Goal: Task Accomplishment & Management: Complete application form

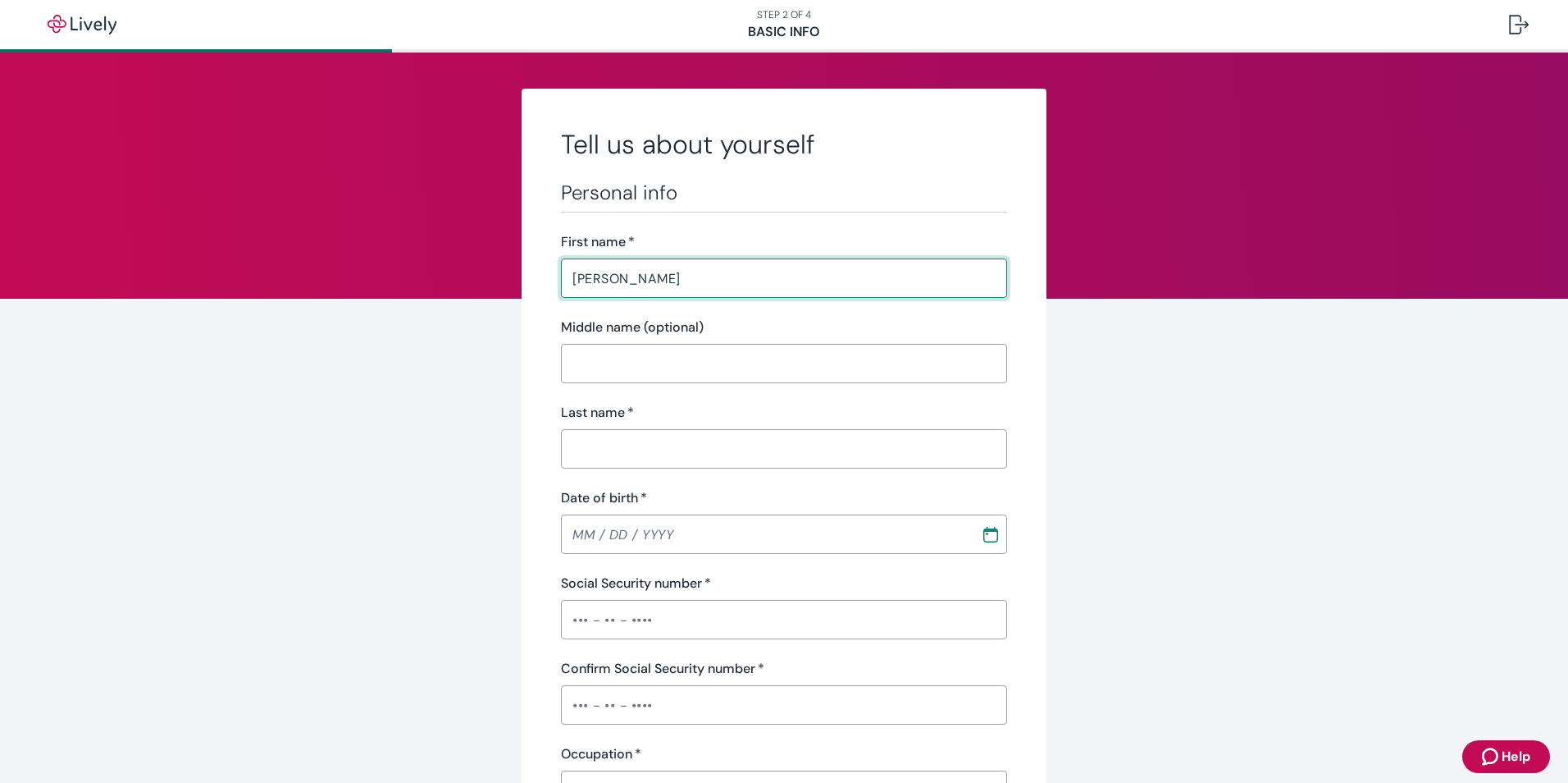
type input "[PERSON_NAME]"
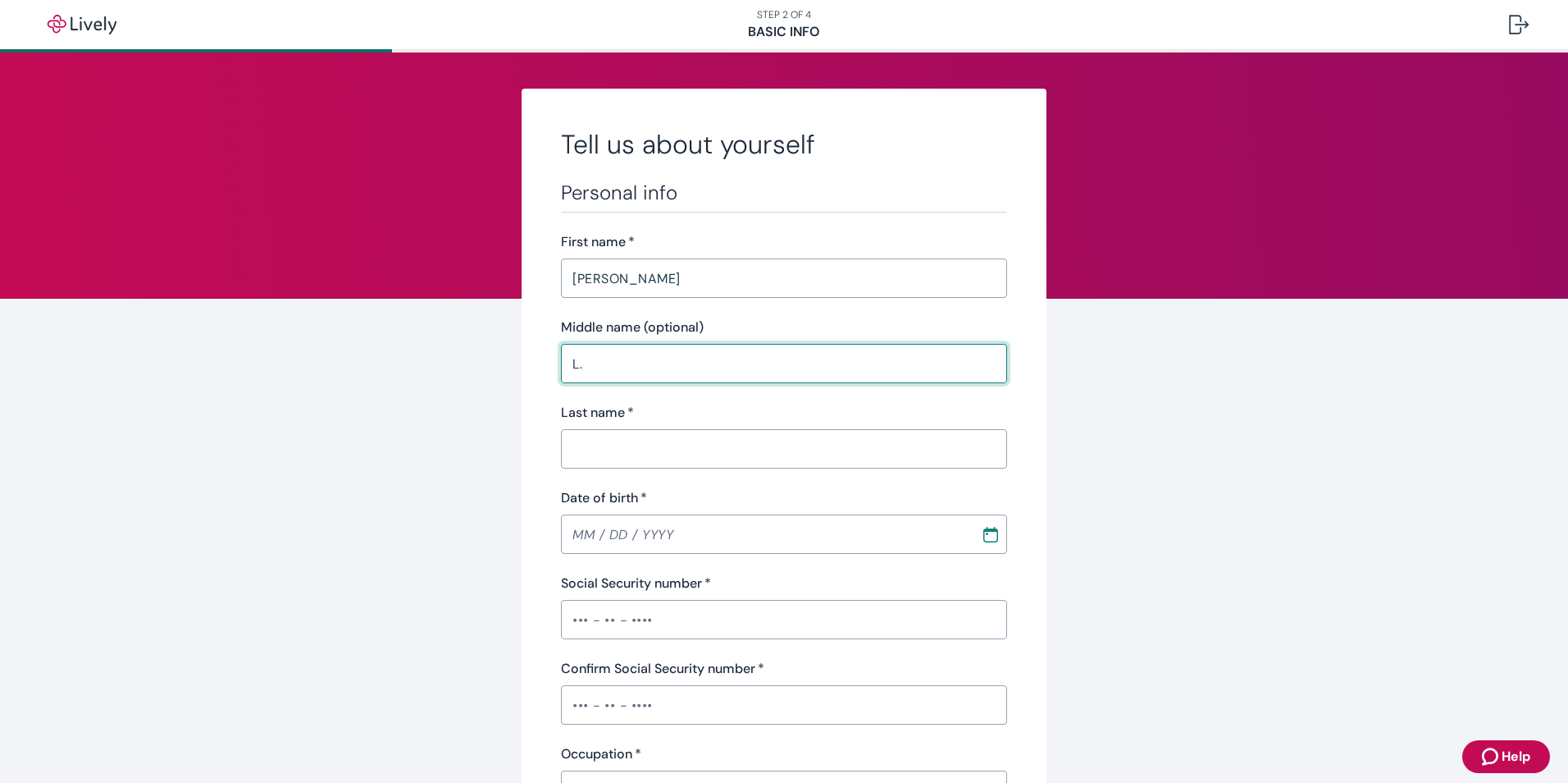
type input "L."
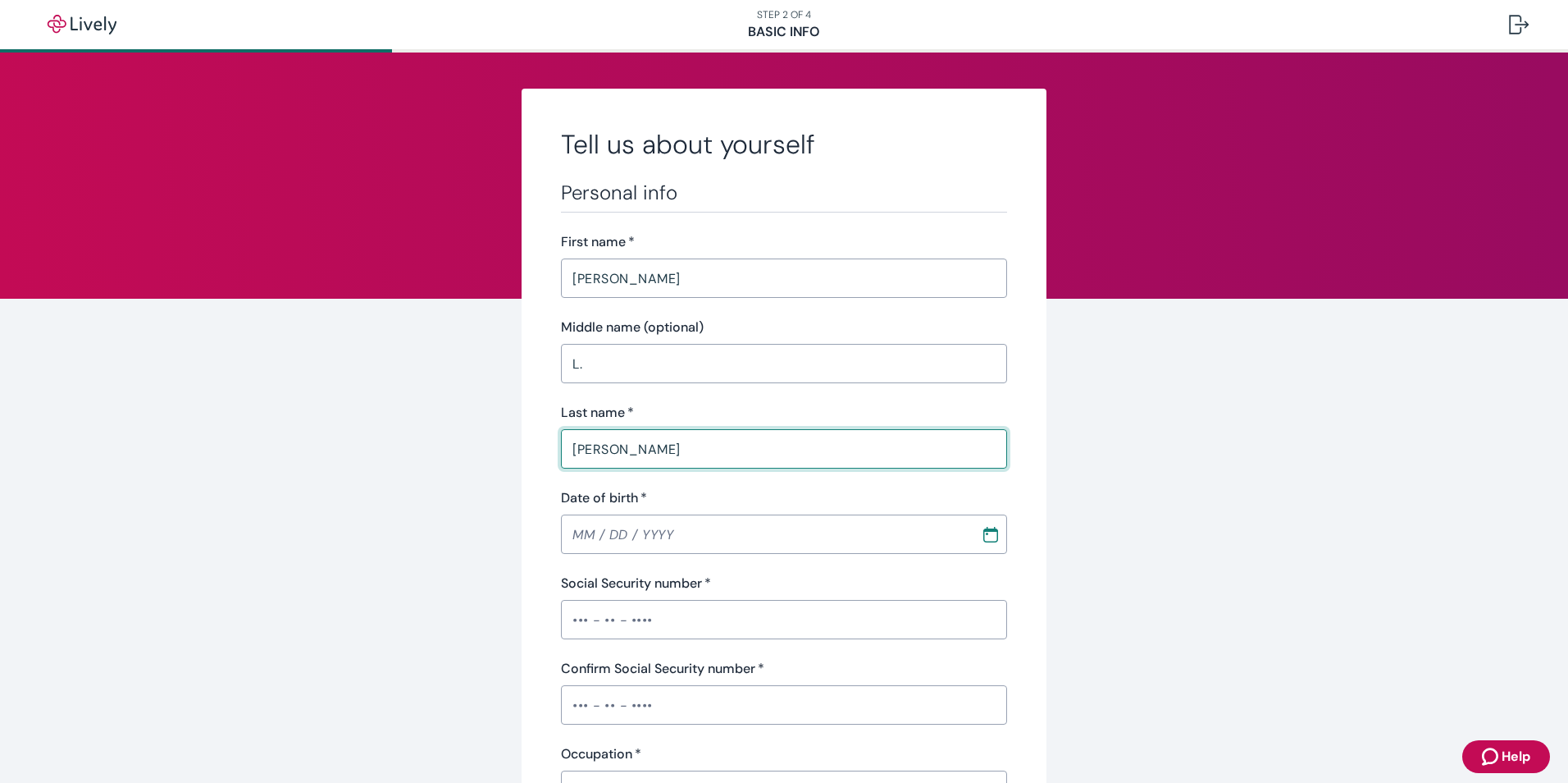
type input "[PERSON_NAME]"
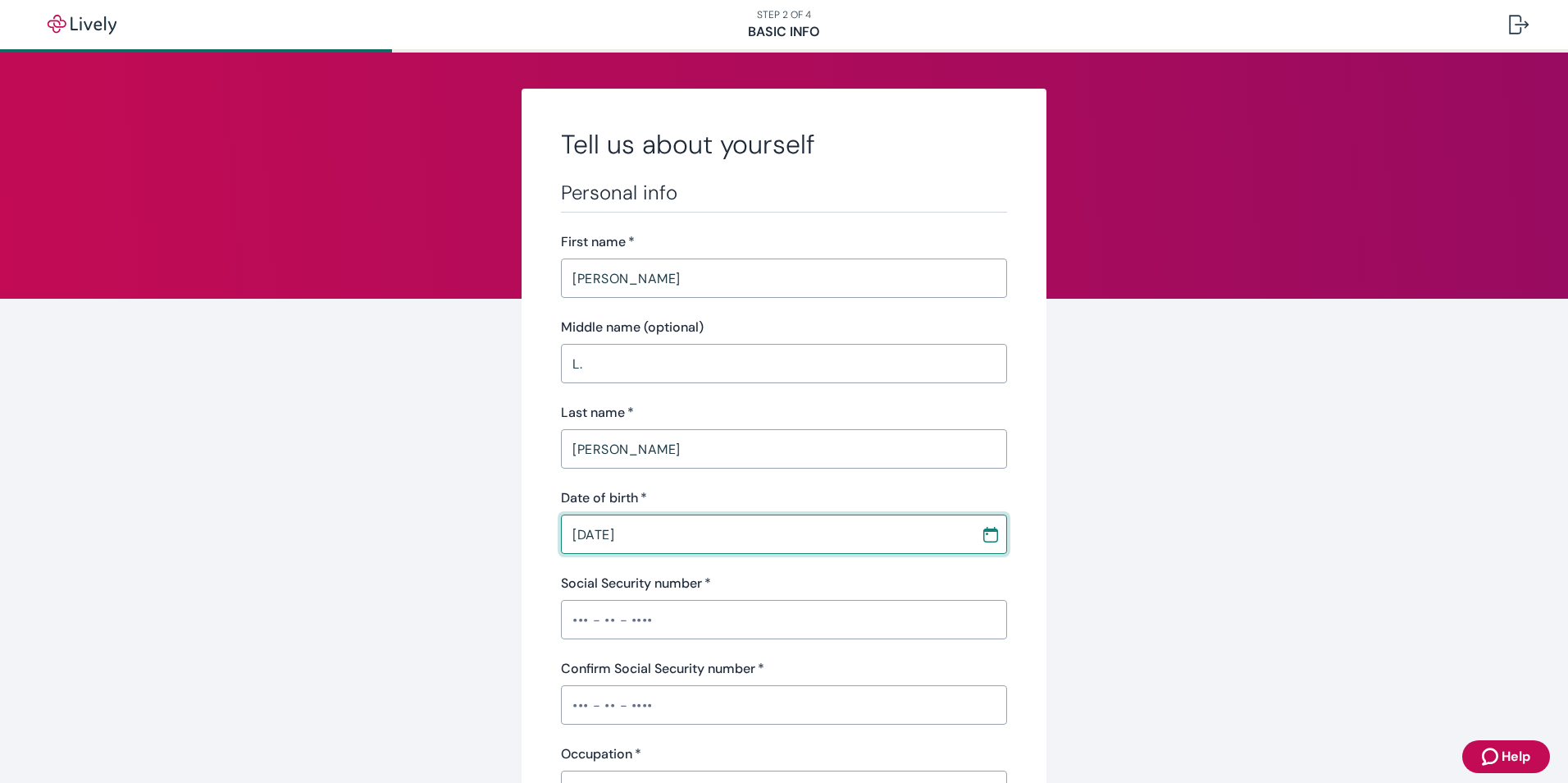
type input "[DATE]"
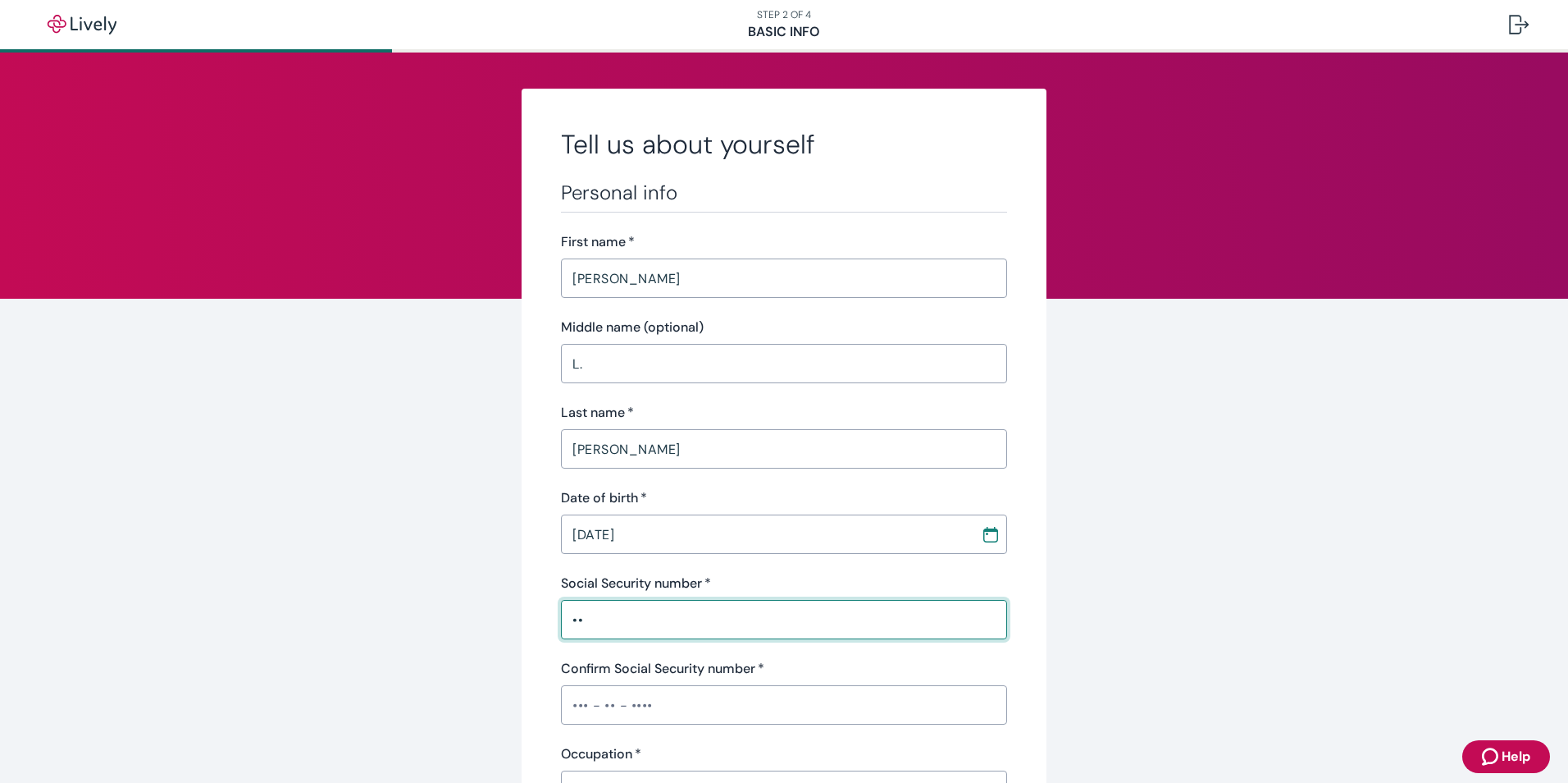
type input "•"
type input "•••-••-0691"
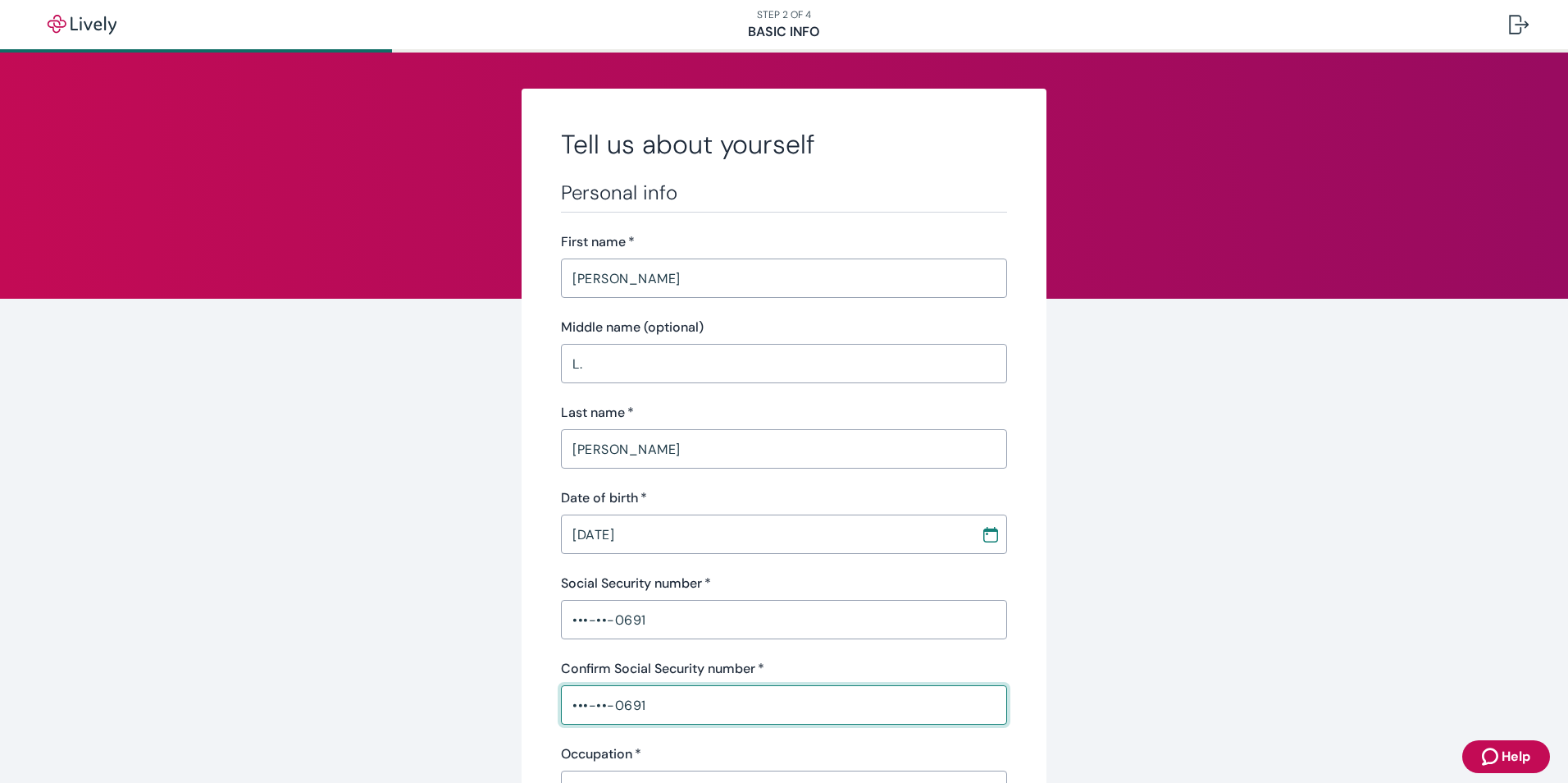
type input "•••-••-0691"
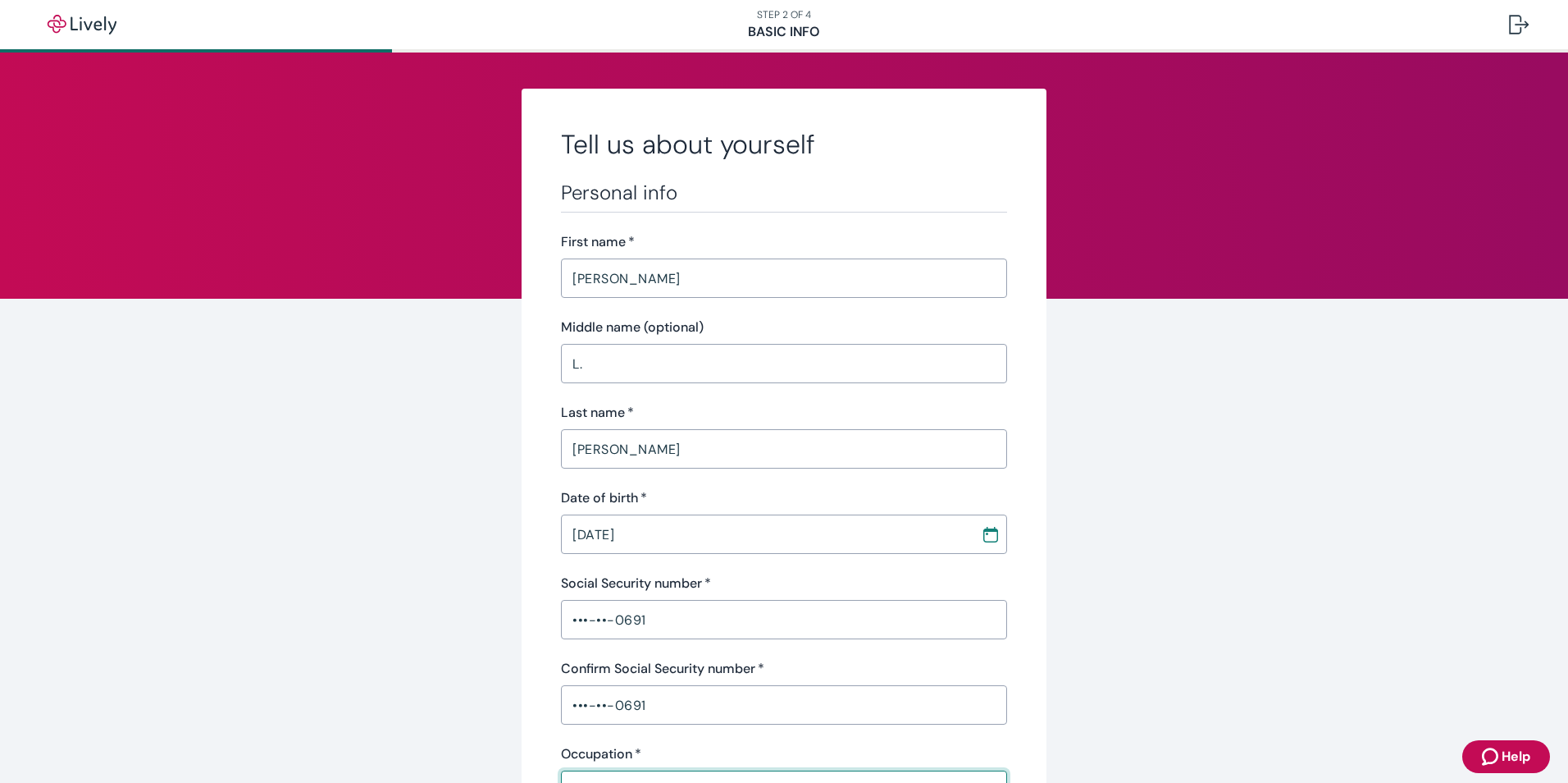
scroll to position [24, 0]
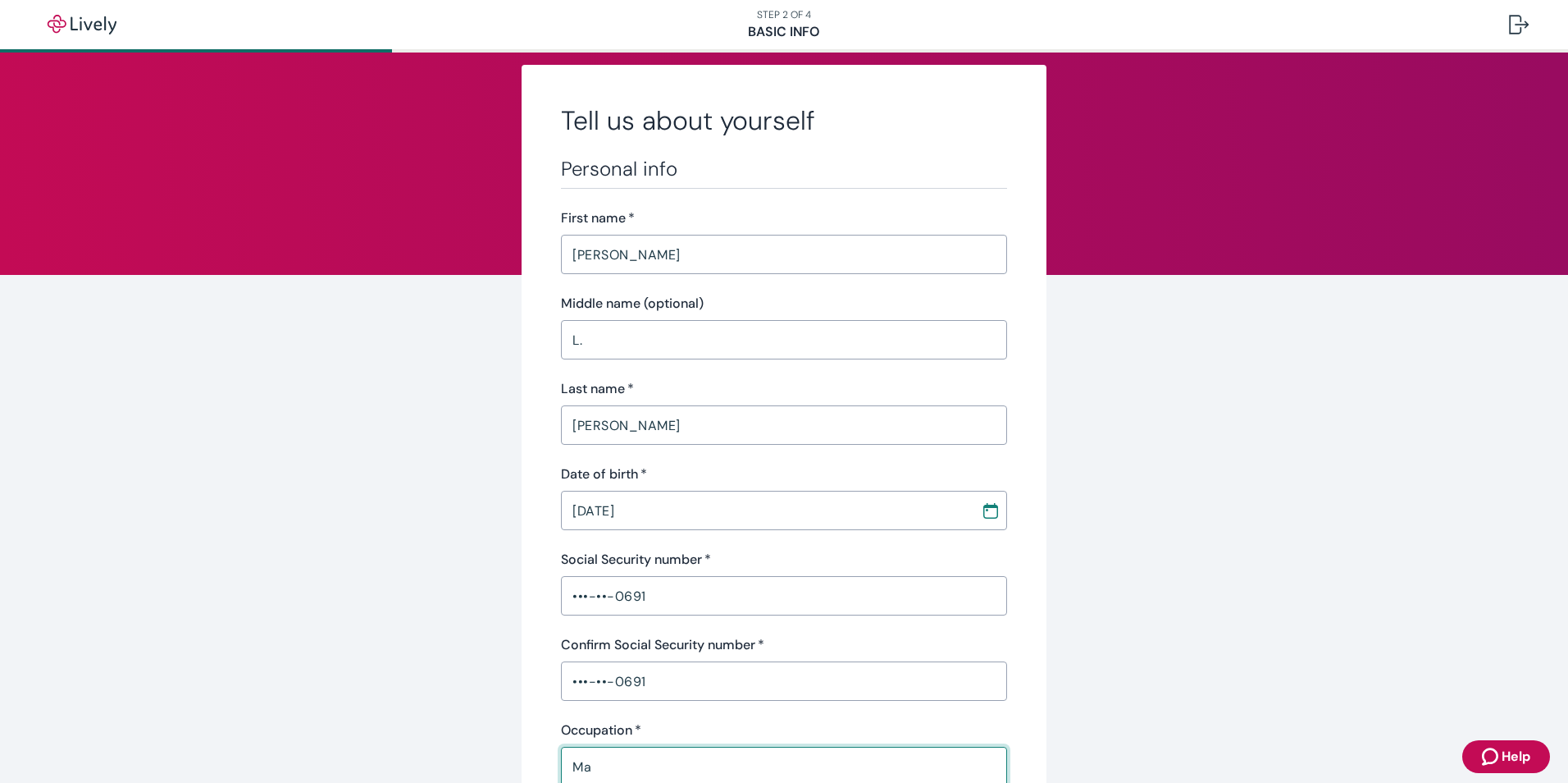
type input "M"
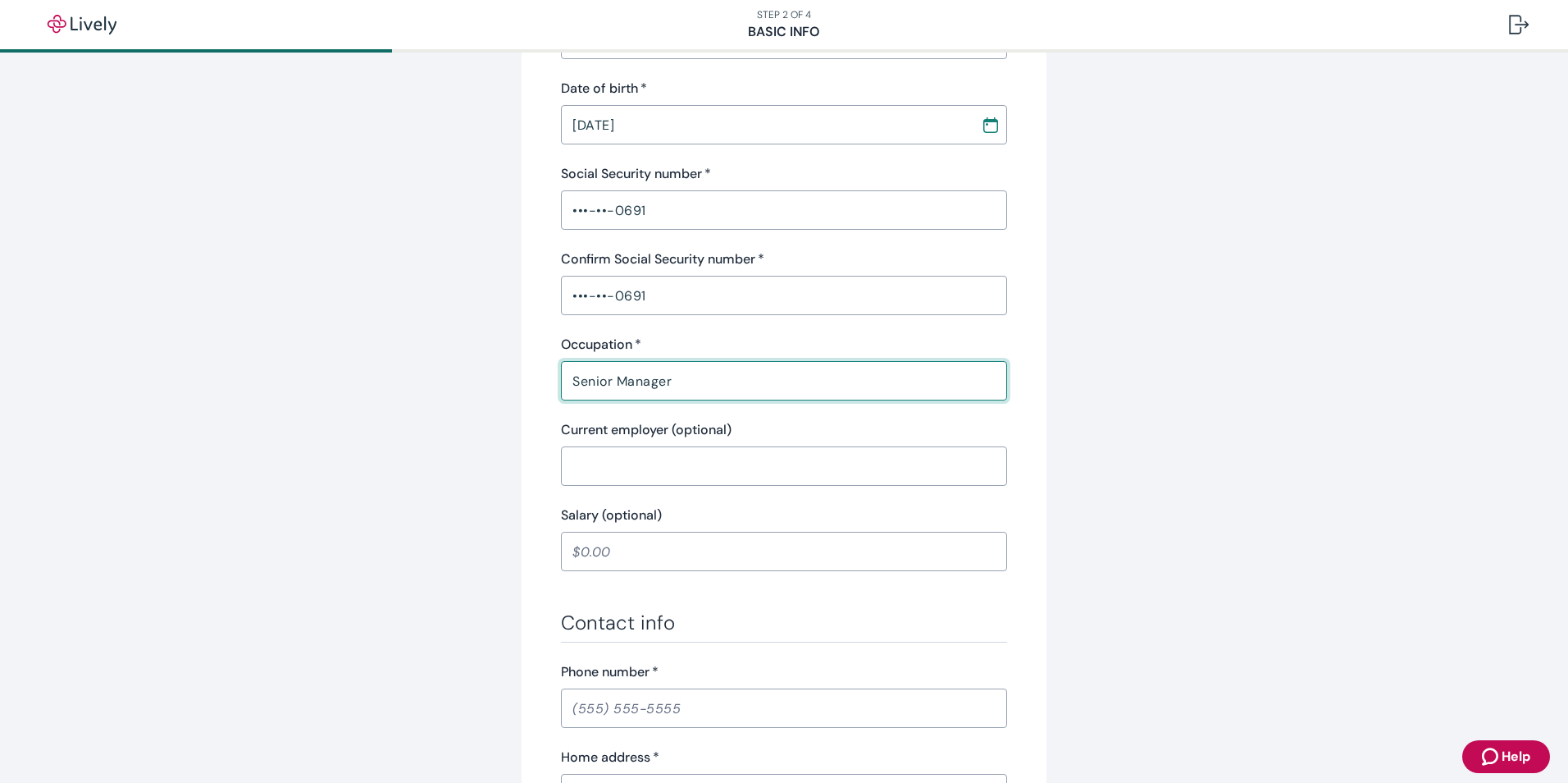
scroll to position [434, 0]
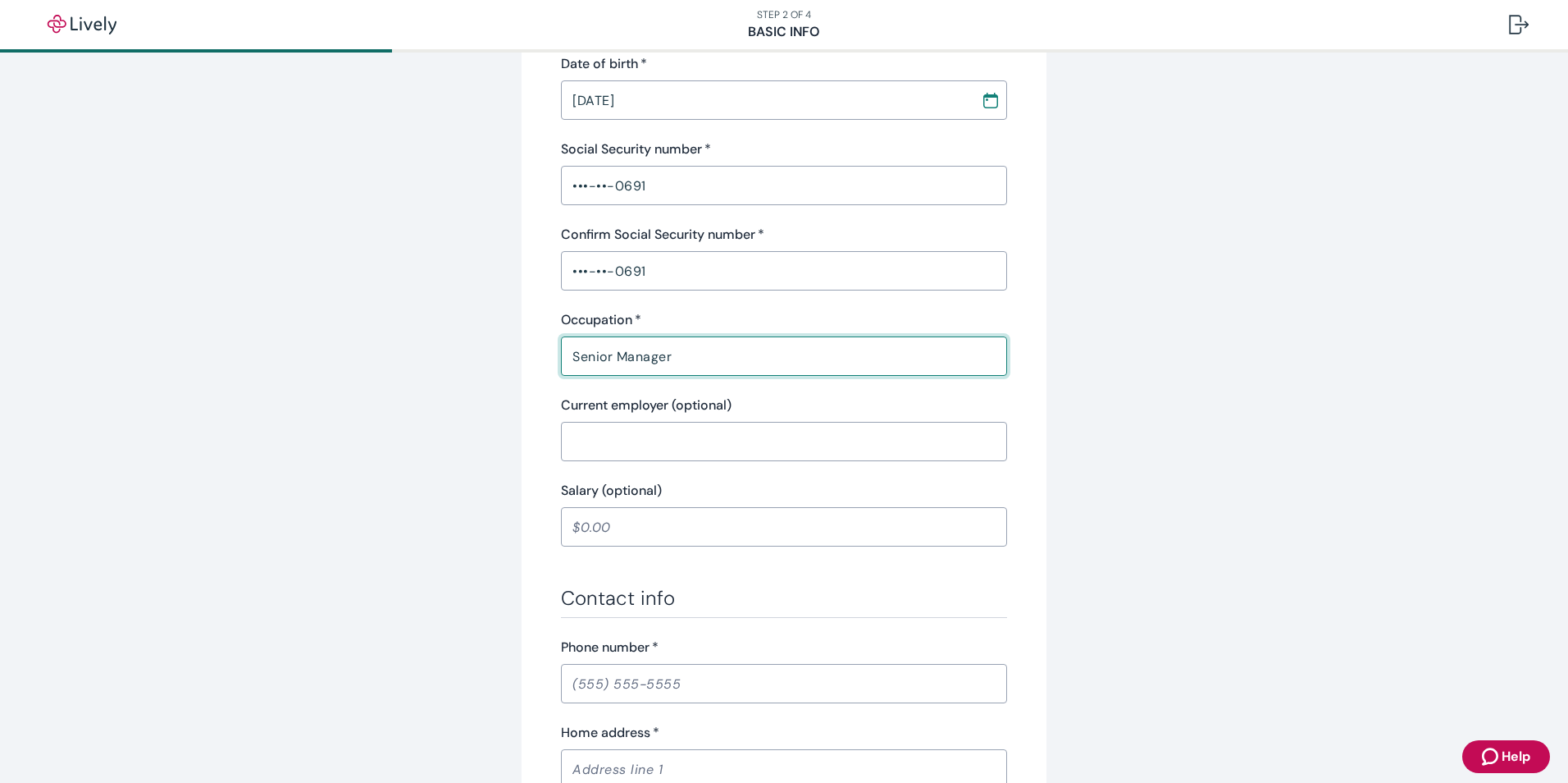
type input "Senior Manager"
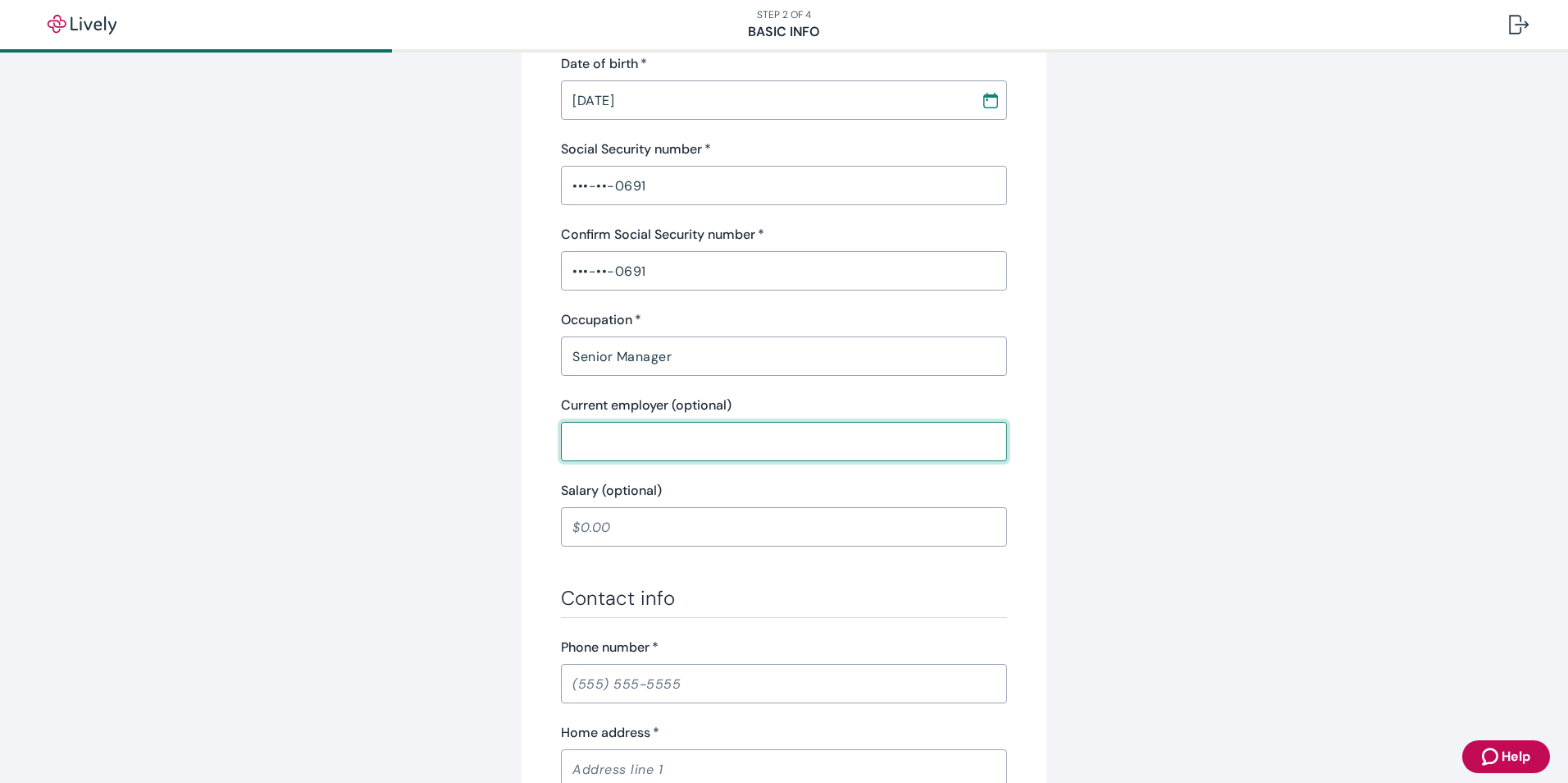
click at [673, 434] on input "Current employer (optional)" at bounding box center [784, 441] width 446 height 33
type input "Yakima"
click at [754, 373] on div "Senior Manager ​" at bounding box center [784, 355] width 446 height 39
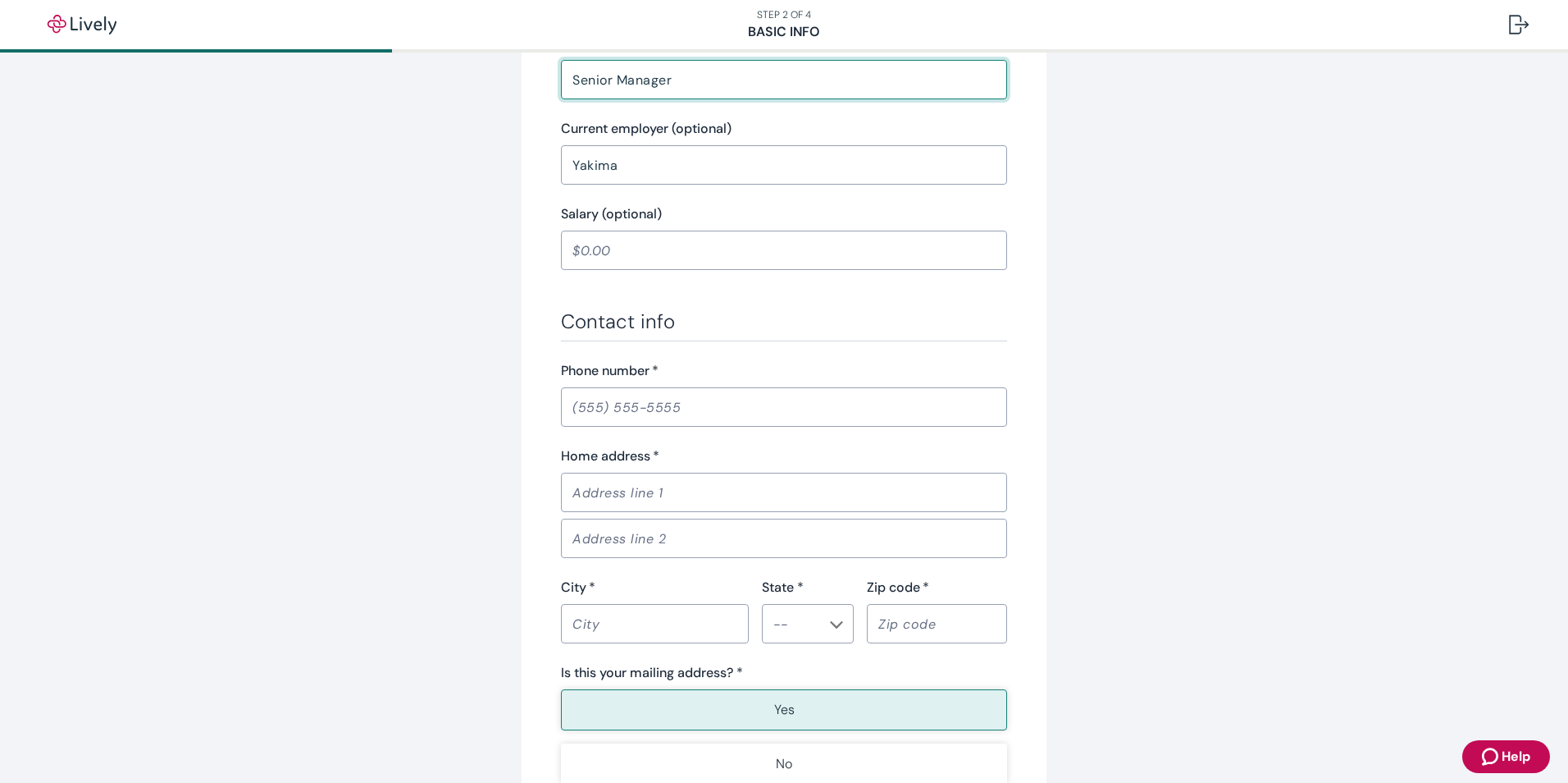
scroll to position [762, 0]
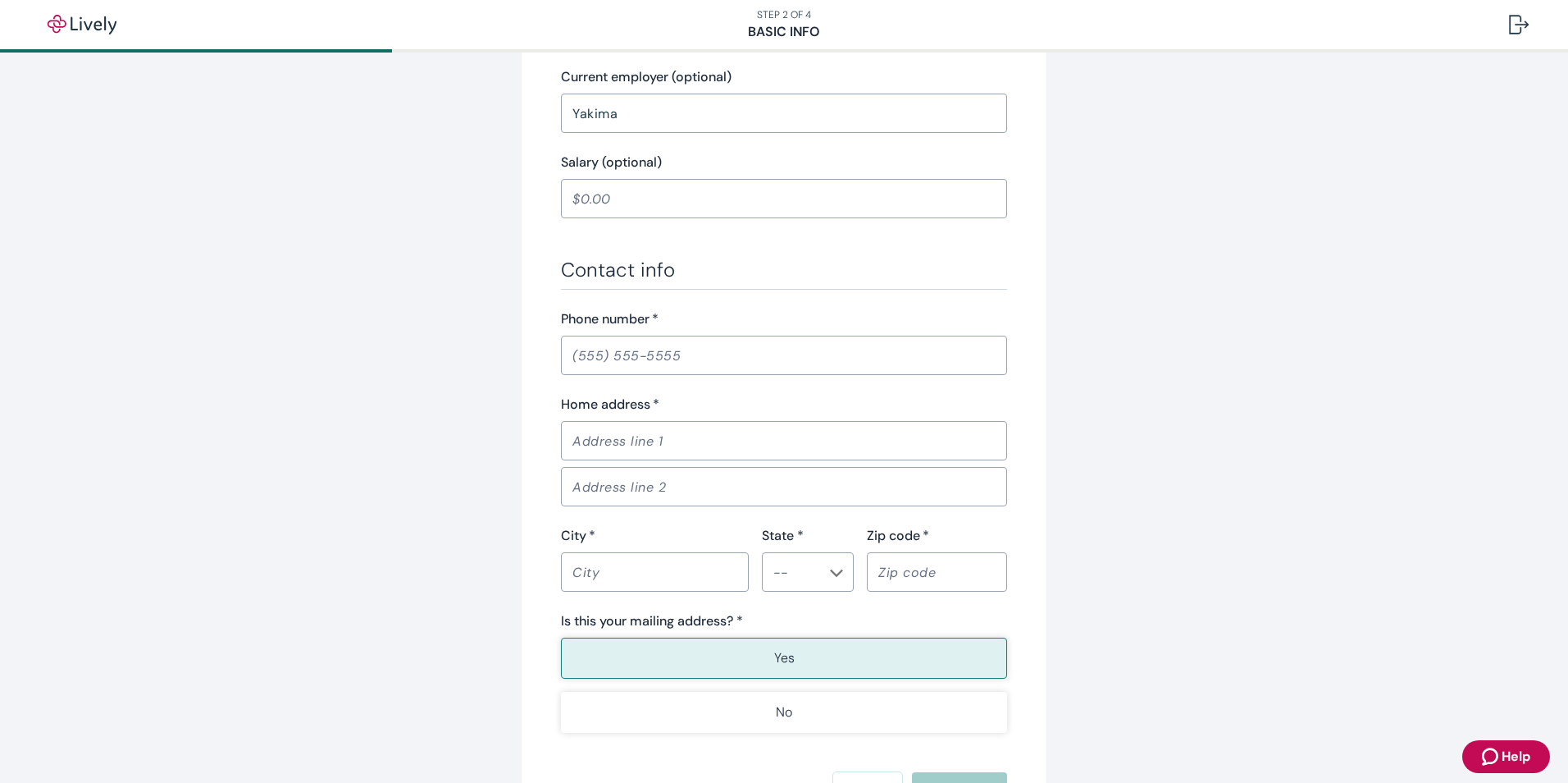
click at [642, 359] on input "Phone number   *" at bounding box center [784, 355] width 446 height 33
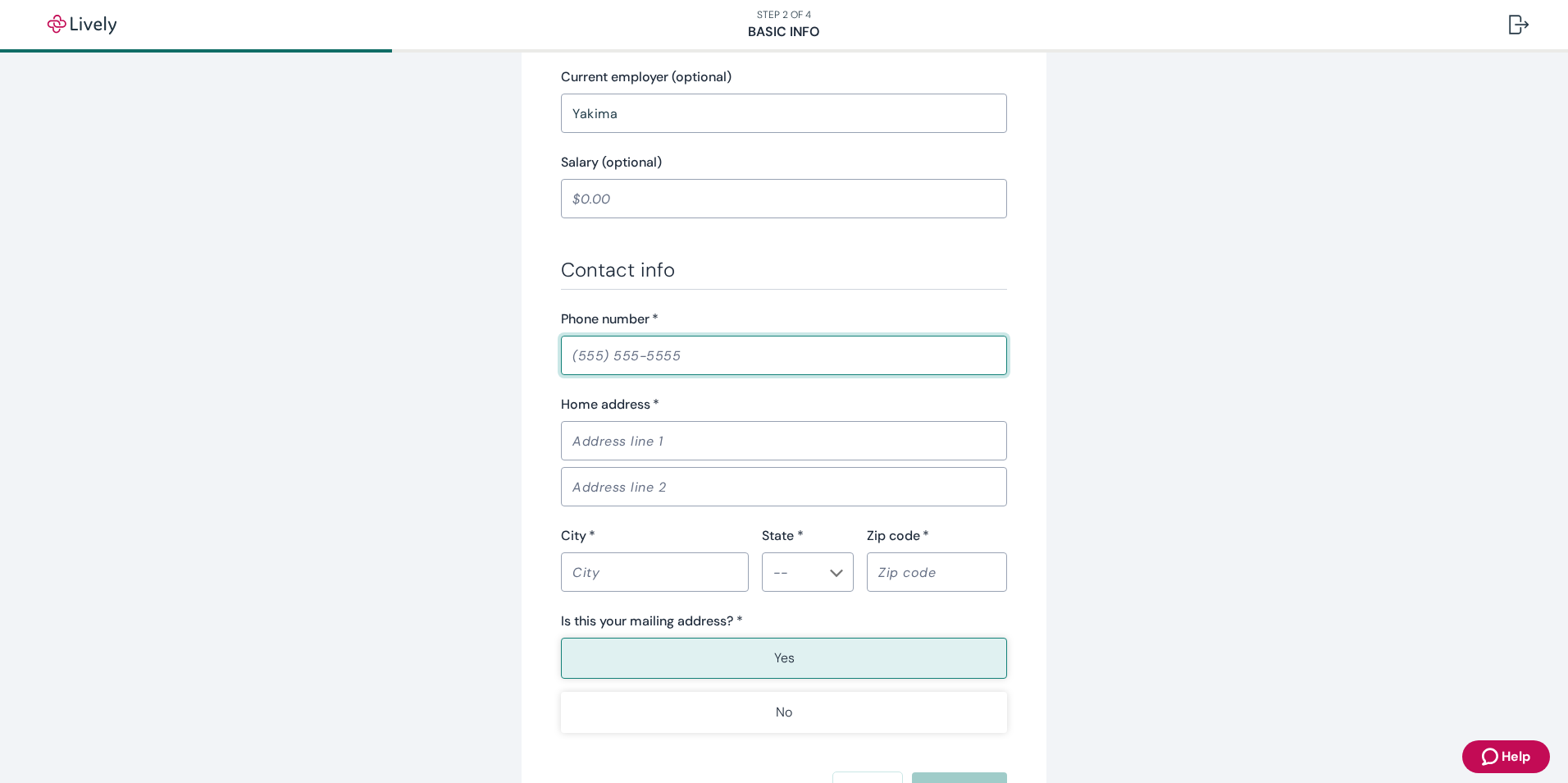
type input "[PHONE_NUMBER]"
type input "[STREET_ADDRESS][PERSON_NAME]"
type input "[GEOGRAPHIC_DATA]"
type input "OR"
type input "97302"
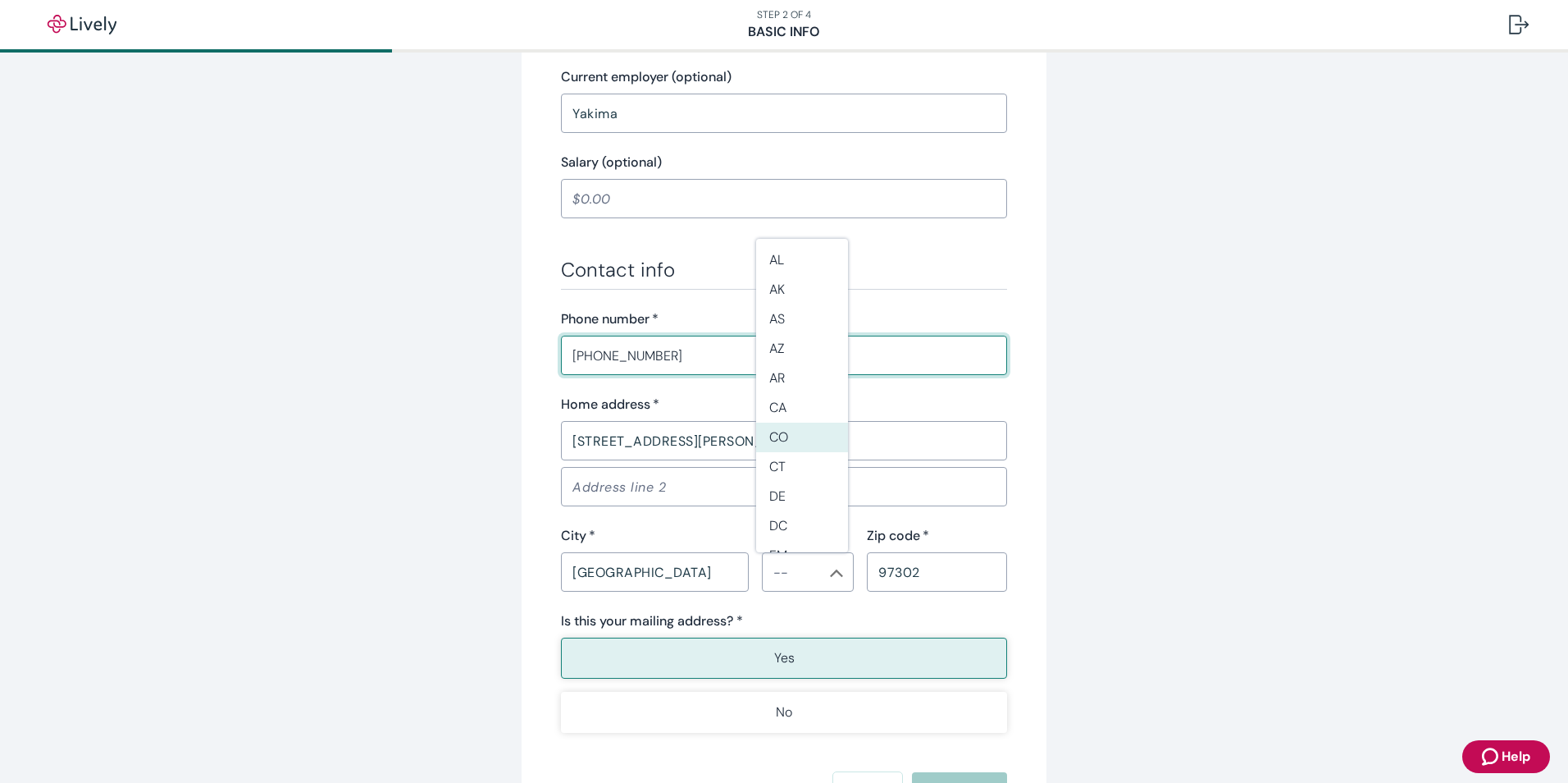
click at [1433, 629] on div "Tell us about yourself Personal info First name   * [PERSON_NAME] ​ Middle name…" at bounding box center [784, 113] width 1568 height 1646
click at [415, 661] on div "Tell us about yourself Personal info First name   * [PERSON_NAME] ​ Middle name…" at bounding box center [784, 92] width 787 height 1531
click at [977, 296] on div "Contact info Phone number   * [PHONE_NUMBER] ​ Home address   * [STREET_ADDRESS…" at bounding box center [784, 495] width 446 height 475
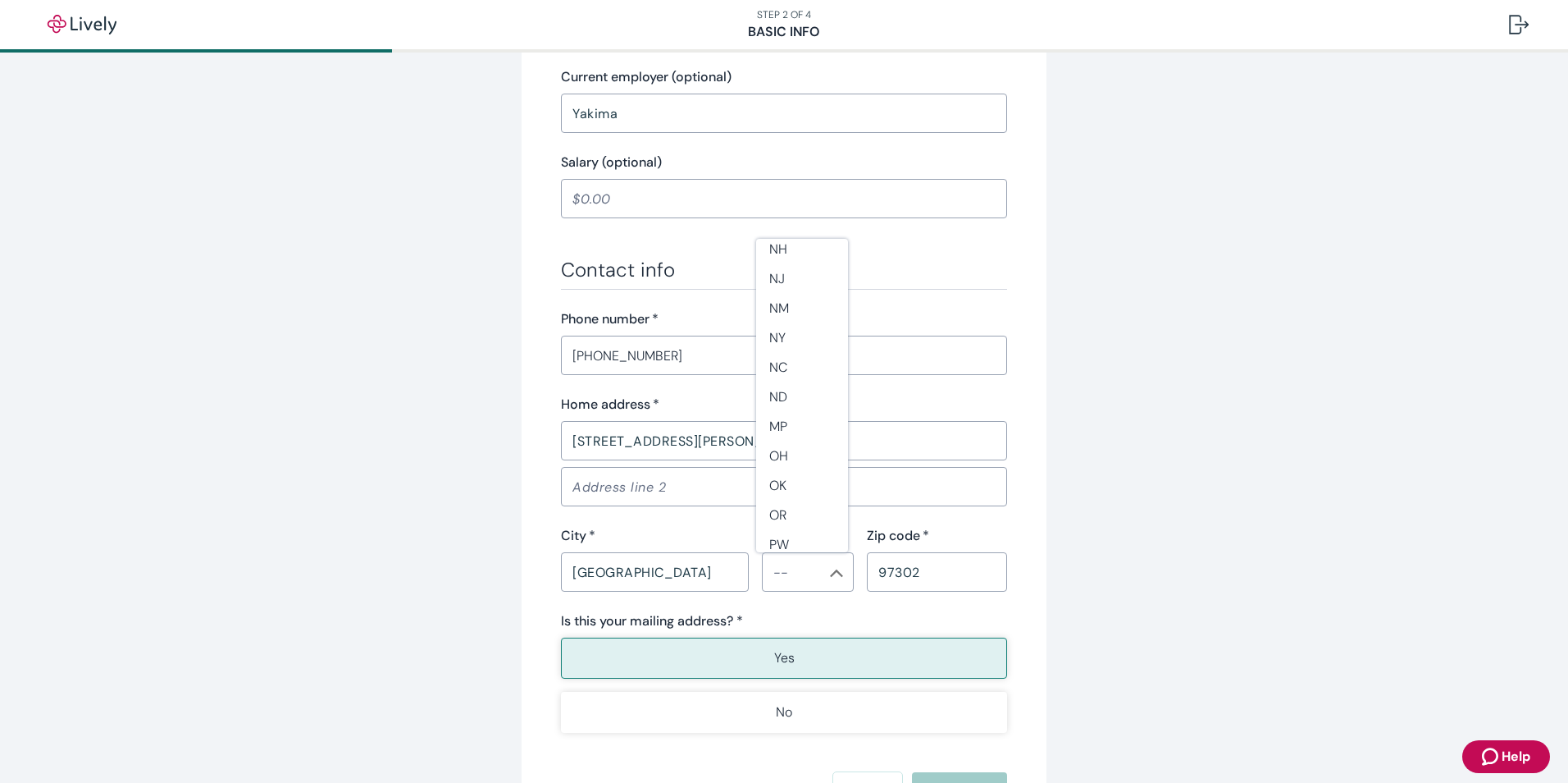
scroll to position [1066, 0]
click at [782, 433] on li "OR" at bounding box center [802, 434] width 92 height 29
type input "OR"
click at [777, 644] on button "Yes" at bounding box center [784, 657] width 446 height 41
click at [774, 660] on p "Yes" at bounding box center [784, 658] width 21 height 20
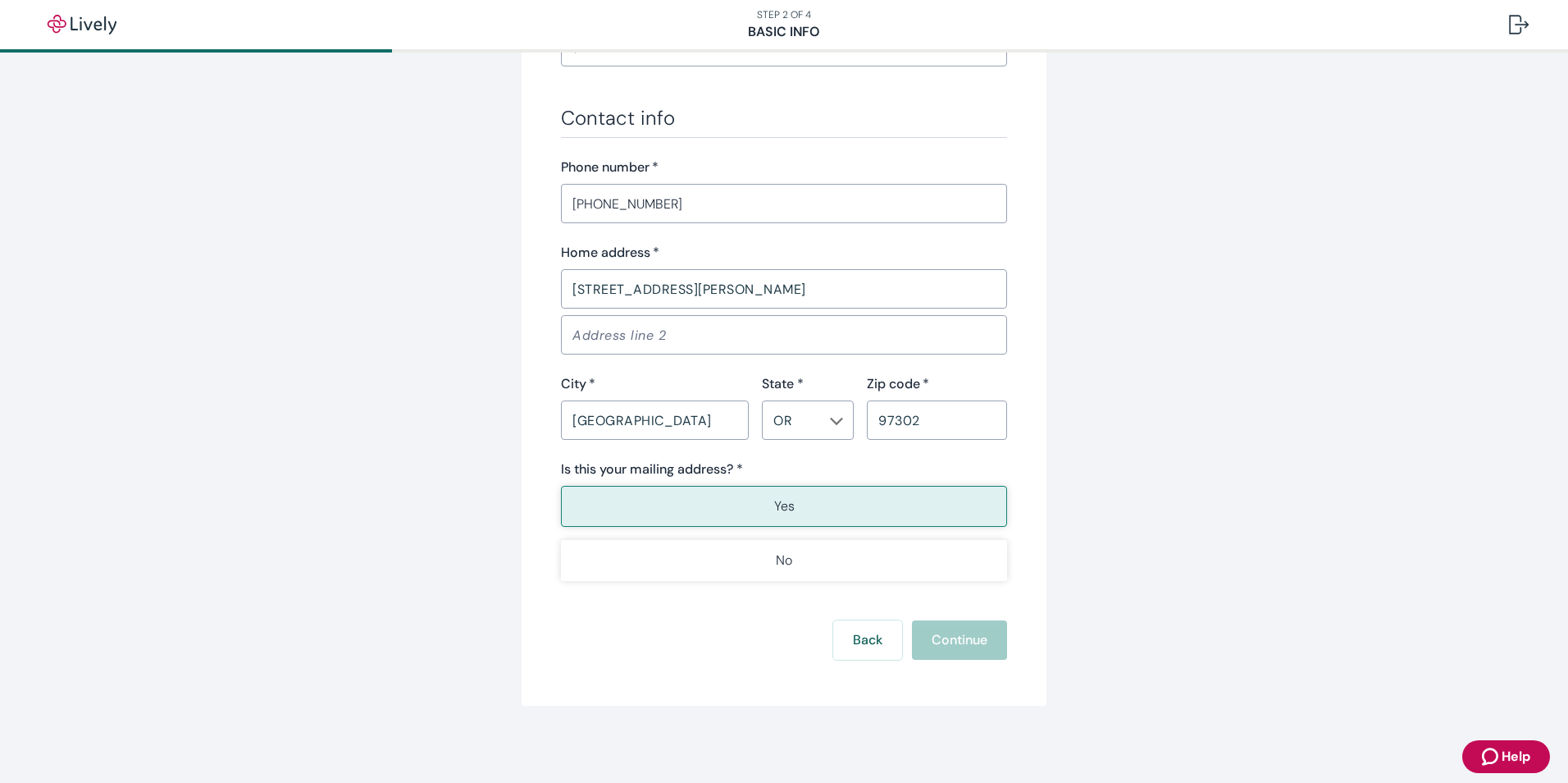
scroll to position [916, 0]
click at [952, 644] on div "Back Continue" at bounding box center [784, 638] width 446 height 39
click at [808, 433] on div "OR ​" at bounding box center [807, 418] width 92 height 39
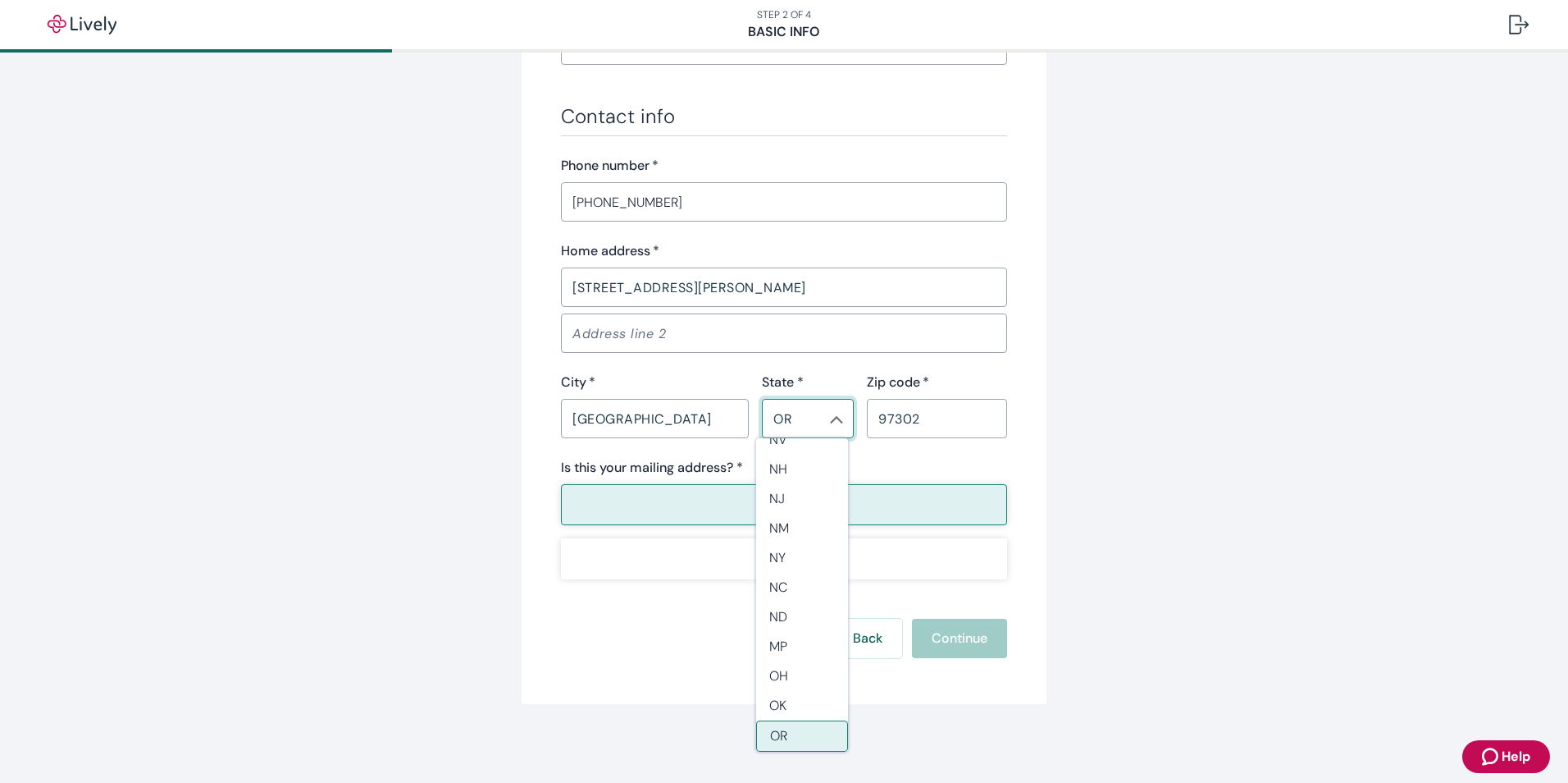
click at [784, 423] on input "OR" at bounding box center [794, 418] width 55 height 23
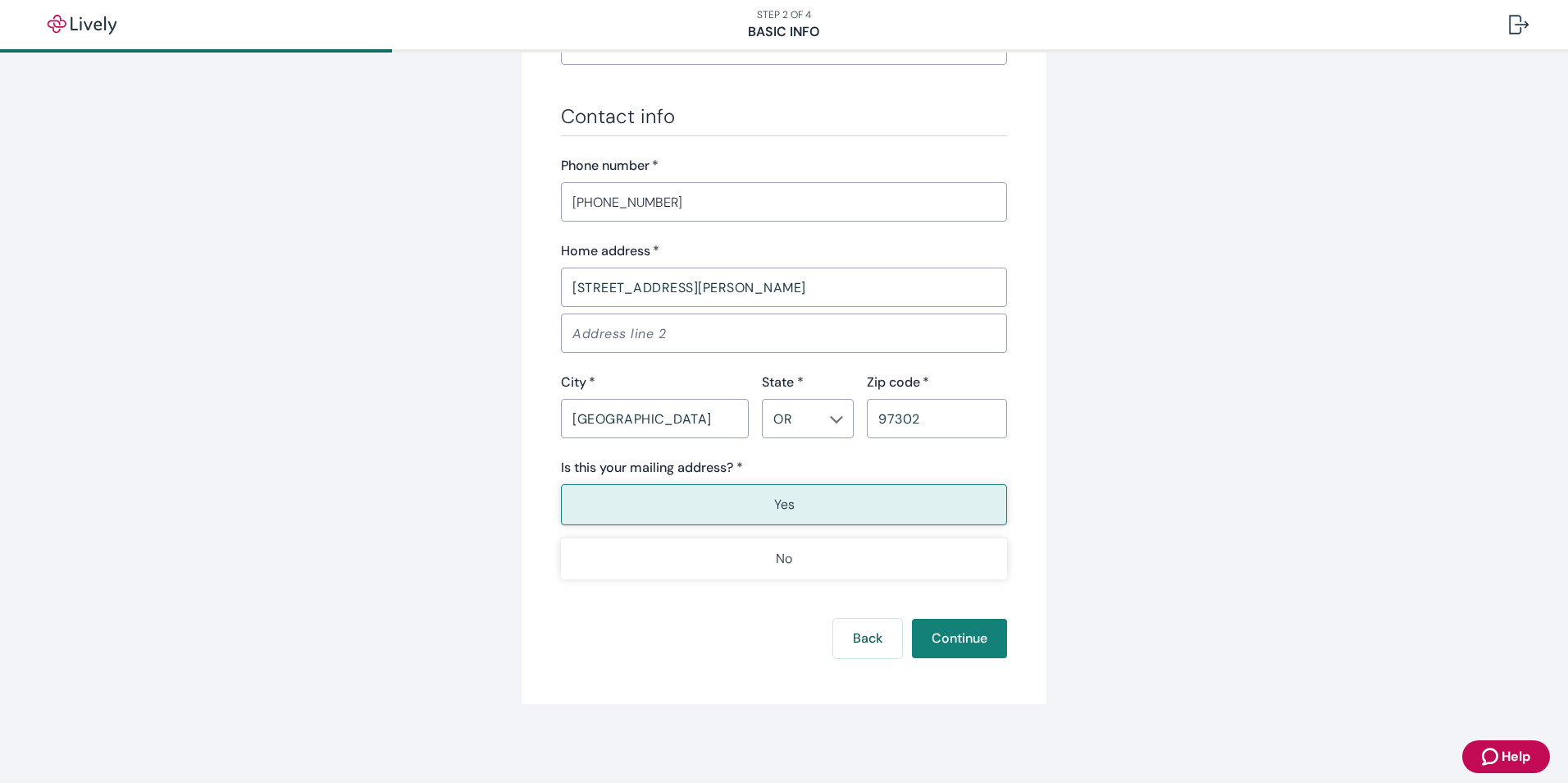
click at [667, 335] on input "Address line 2" at bounding box center [784, 333] width 446 height 33
type input "`"
type button "true"
type button "false"
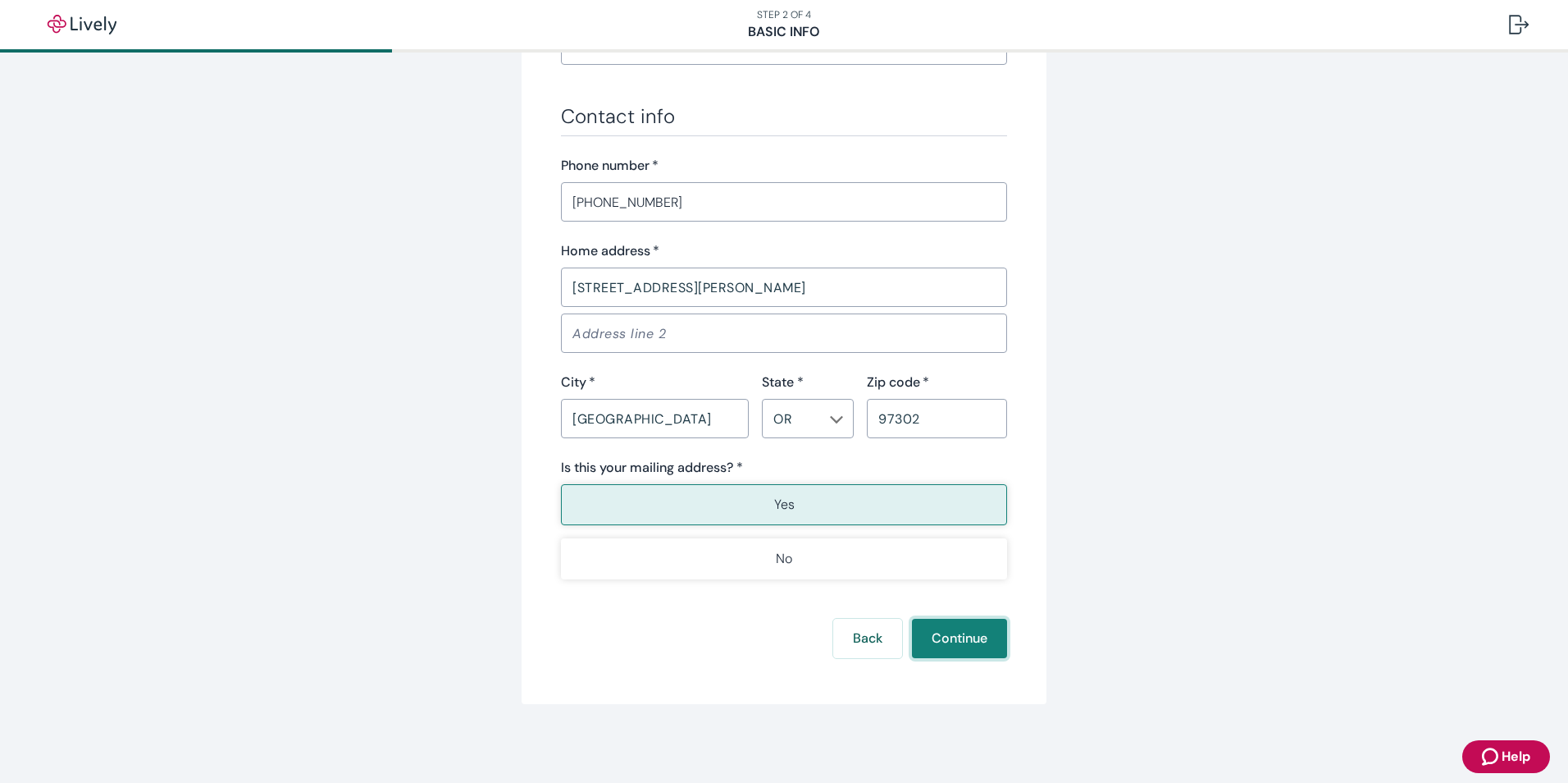
click at [945, 651] on button "Continue" at bounding box center [959, 638] width 95 height 39
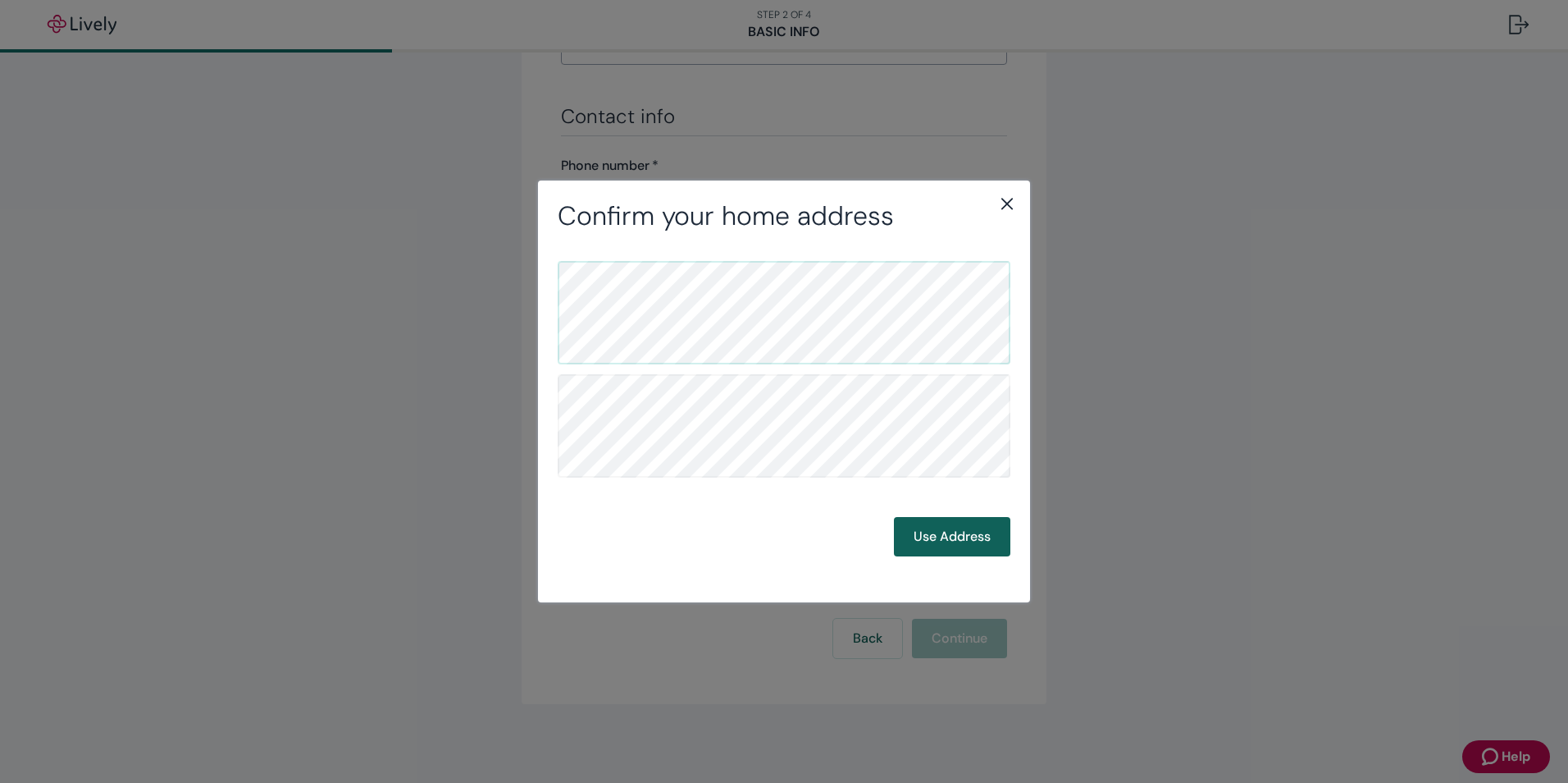
click at [946, 541] on button "Use Address" at bounding box center [952, 536] width 117 height 39
click at [962, 549] on button "Use Address" at bounding box center [952, 536] width 117 height 39
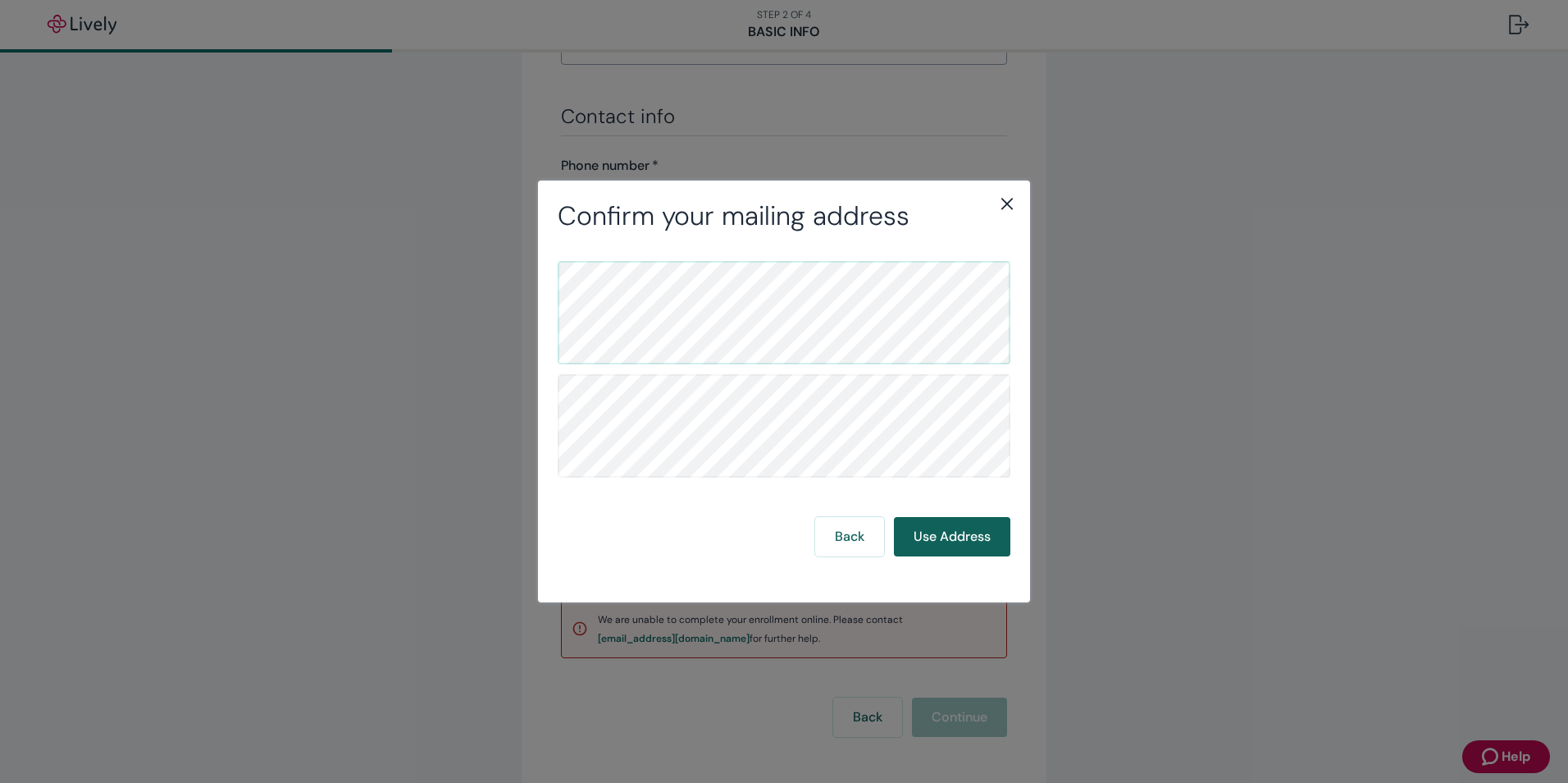
click at [961, 542] on button "Use Address" at bounding box center [952, 536] width 117 height 39
click at [959, 537] on button "Use Address" at bounding box center [952, 536] width 117 height 39
click at [1008, 190] on div "Confirm your mailing address Back Use Address" at bounding box center [784, 391] width 492 height 422
click at [1002, 199] on icon "close" at bounding box center [1007, 203] width 12 height 12
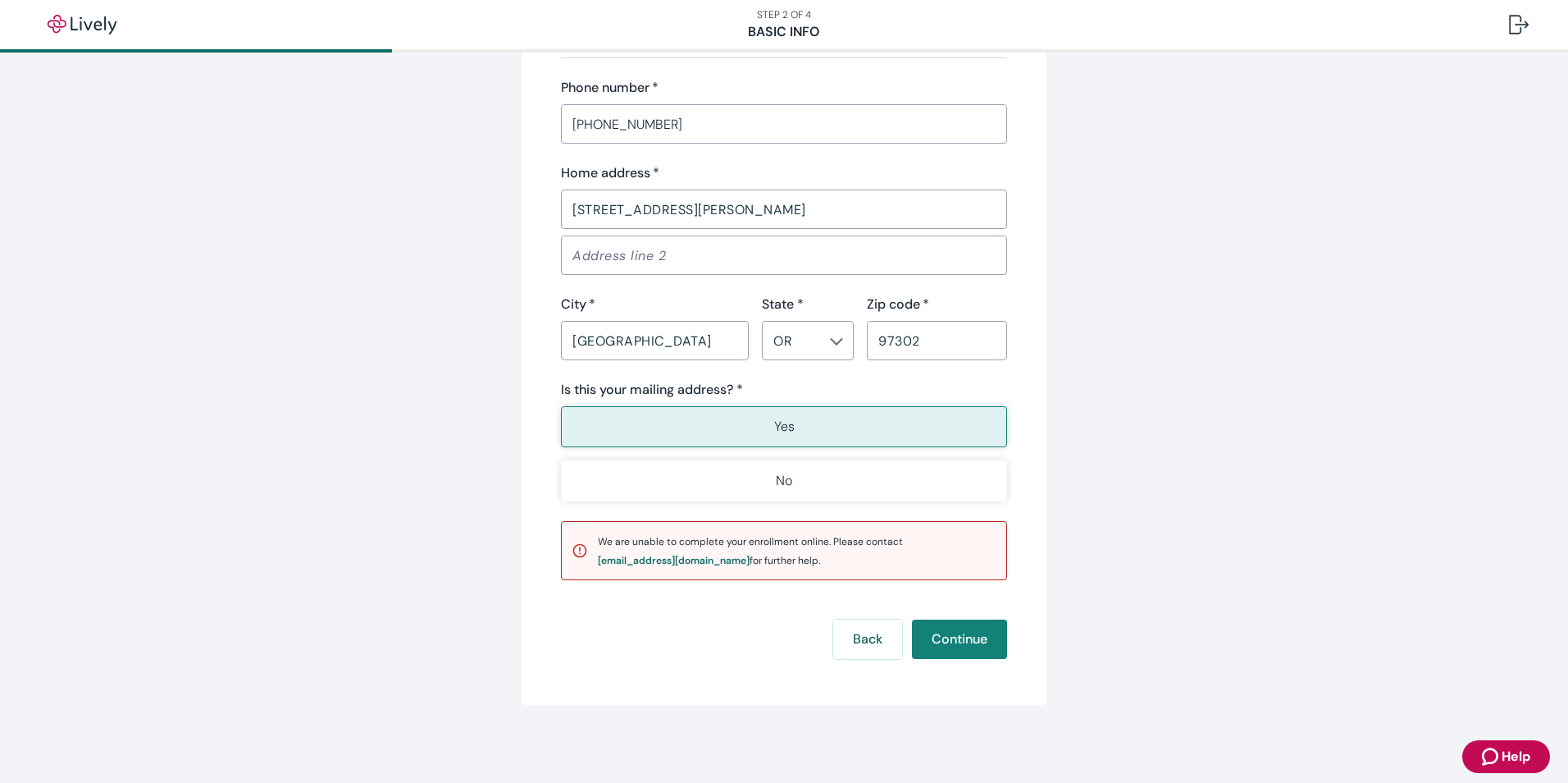
scroll to position [994, 0]
click at [966, 644] on button "Continue" at bounding box center [959, 638] width 95 height 39
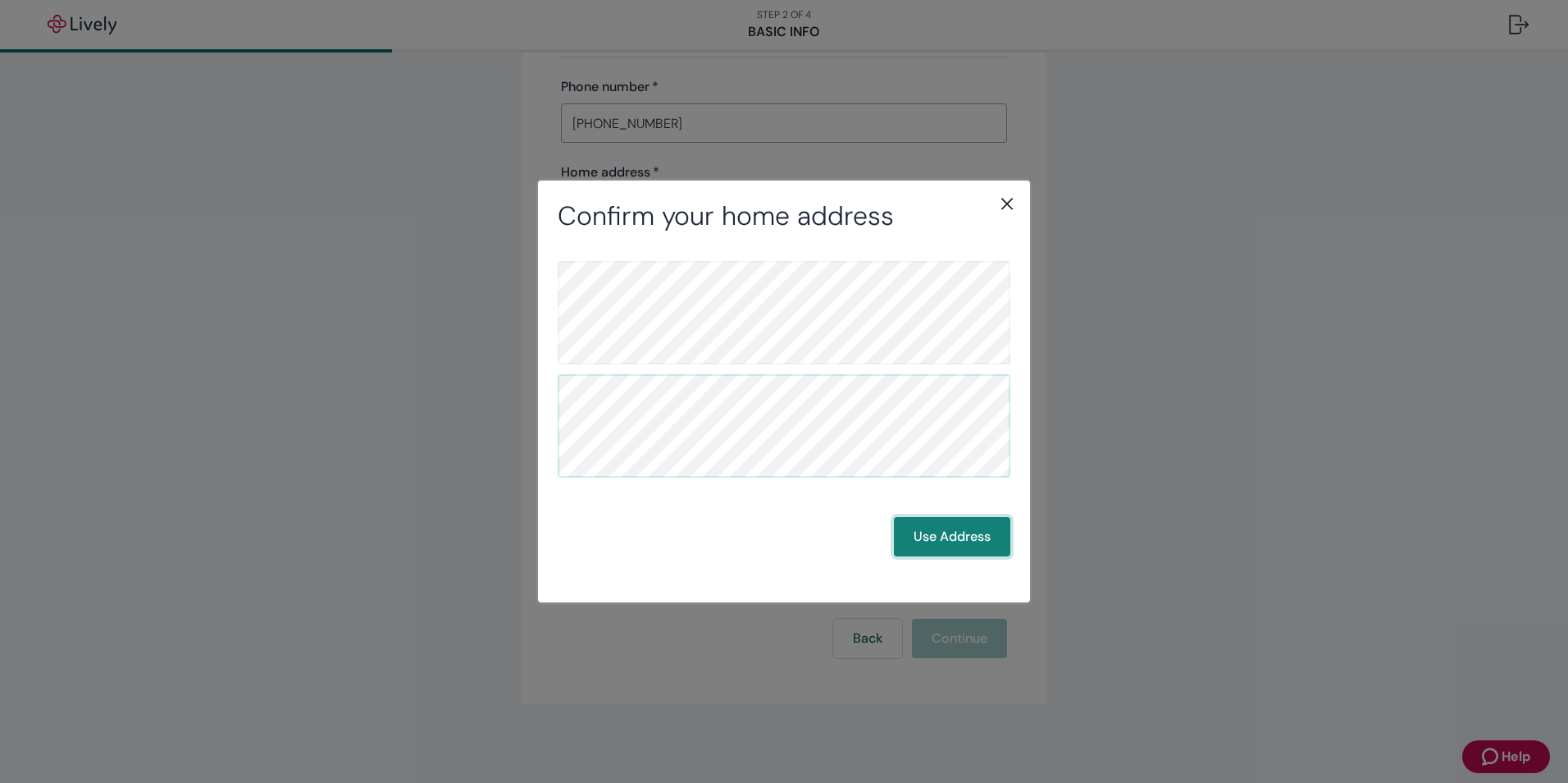
click at [985, 538] on button "Use Address" at bounding box center [952, 536] width 117 height 39
click at [1009, 199] on icon "close" at bounding box center [1008, 203] width 20 height 20
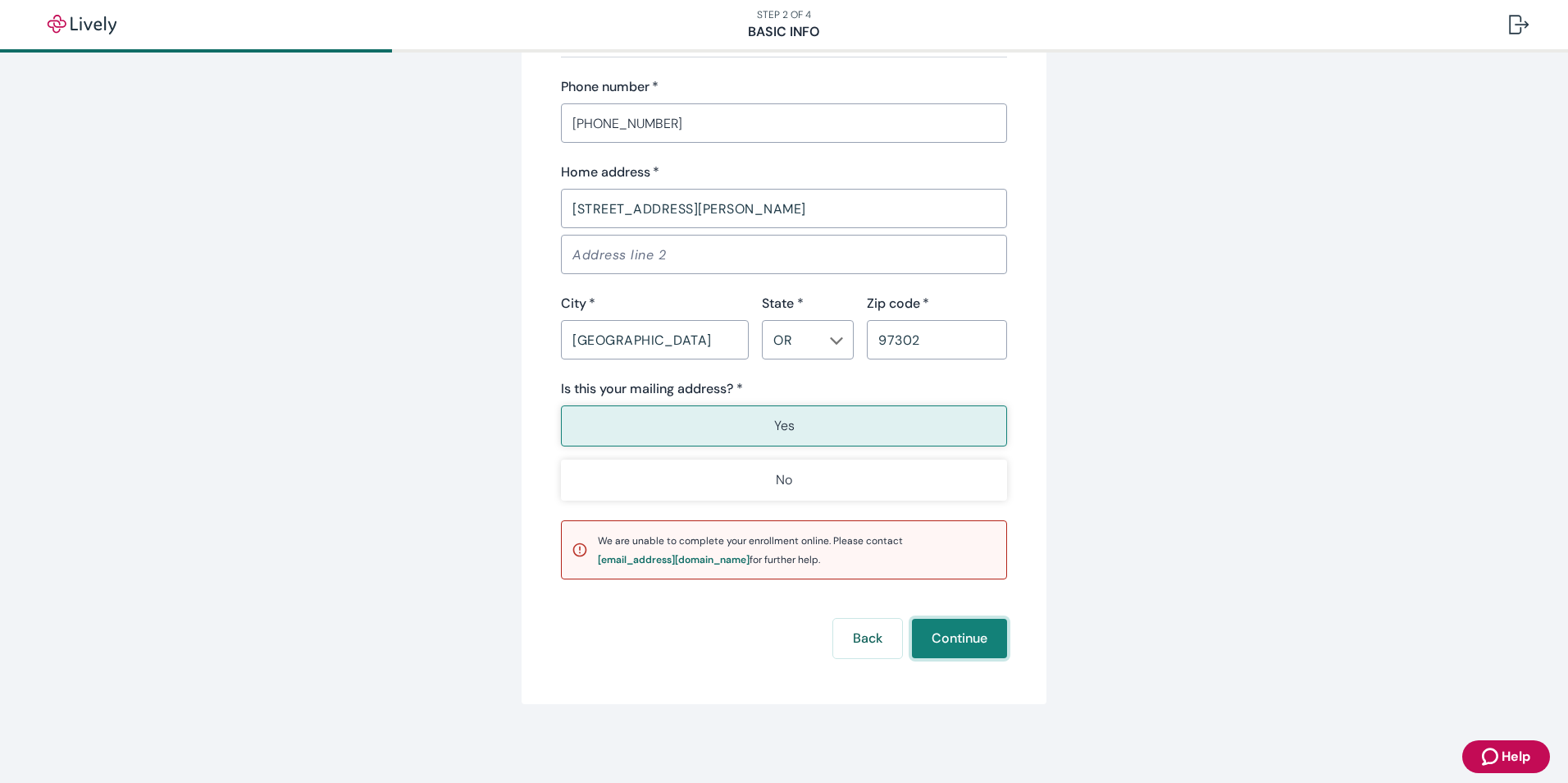
click at [946, 636] on button "Continue" at bounding box center [959, 638] width 95 height 39
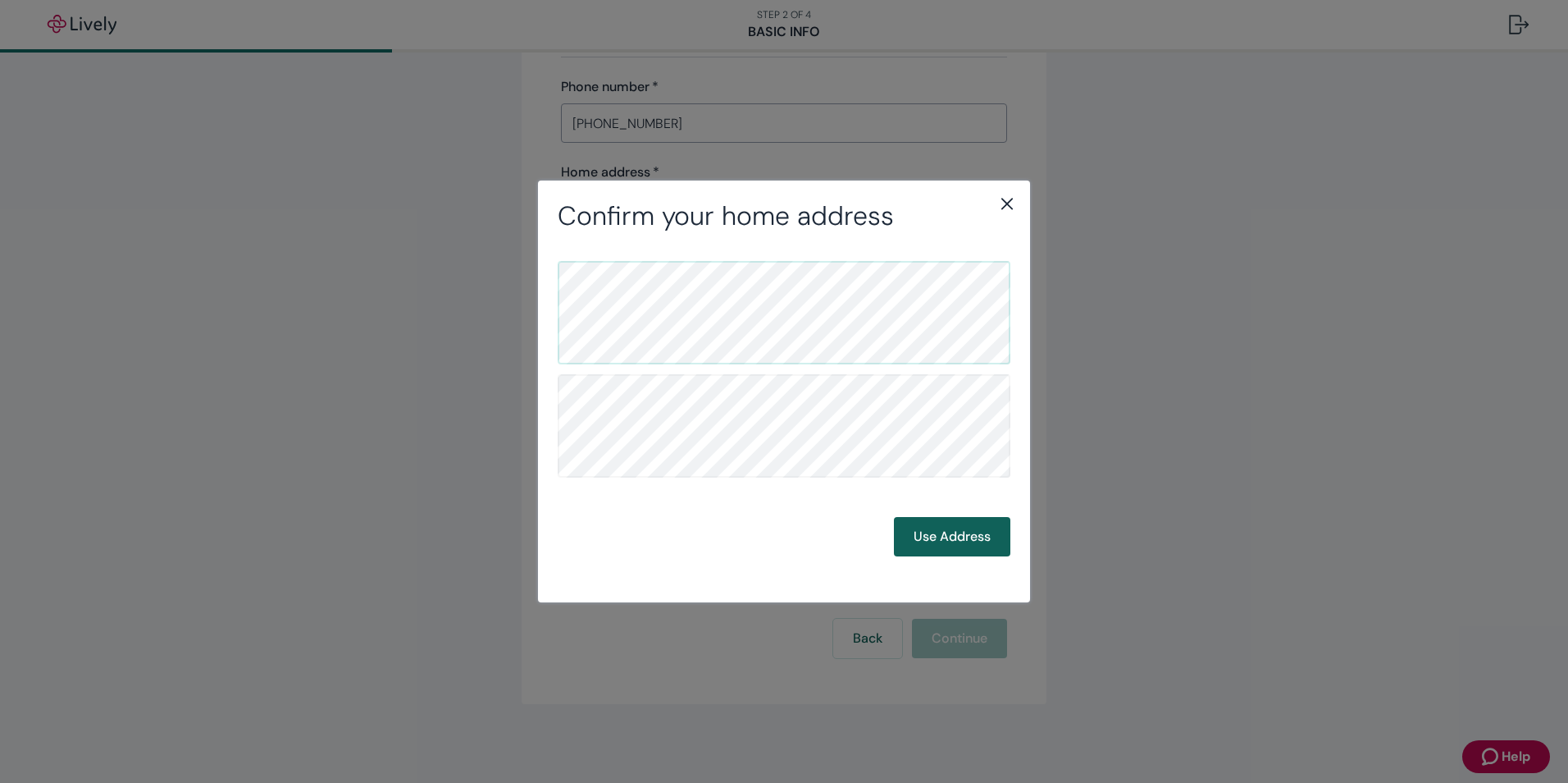
click at [938, 551] on button "Use Address" at bounding box center [952, 536] width 117 height 39
click at [971, 529] on button "Use Address" at bounding box center [952, 536] width 117 height 39
click at [1006, 190] on div "Confirm your mailing address Back Use Address" at bounding box center [784, 391] width 492 height 422
click at [1019, 196] on div "Confirm your mailing address Back Use Address" at bounding box center [784, 391] width 492 height 422
click at [1011, 201] on icon "close" at bounding box center [1008, 203] width 20 height 20
